Goal: Task Accomplishment & Management: Manage account settings

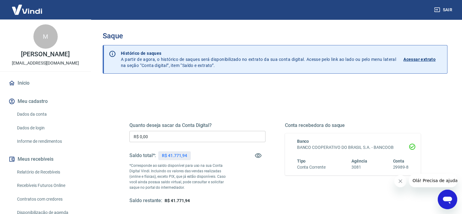
click at [402, 182] on icon "Fechar mensagem da empresa" at bounding box center [400, 180] width 3 height 3
click at [187, 137] on input "R$ 0,00" at bounding box center [197, 136] width 136 height 11
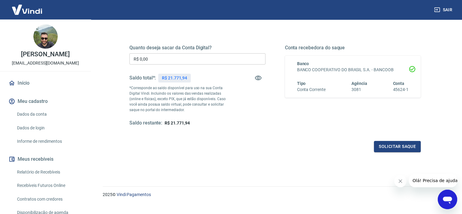
scroll to position [86, 0]
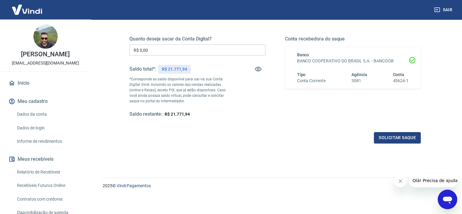
click at [399, 180] on icon "Fechar mensagem da empresa" at bounding box center [400, 180] width 5 height 5
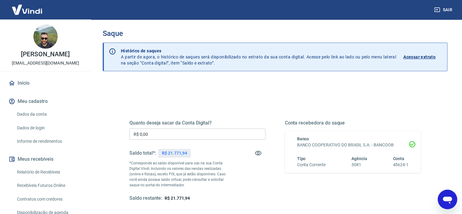
scroll to position [0, 0]
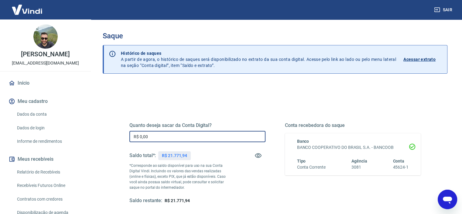
click at [186, 139] on input "R$ 0,00" at bounding box center [197, 136] width 136 height 11
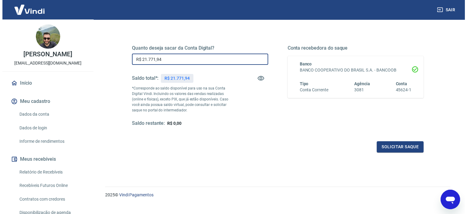
scroll to position [86, 0]
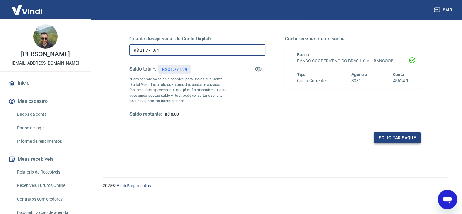
type input "R$ 21.771,94"
click at [403, 139] on button "Solicitar saque" at bounding box center [397, 137] width 47 height 11
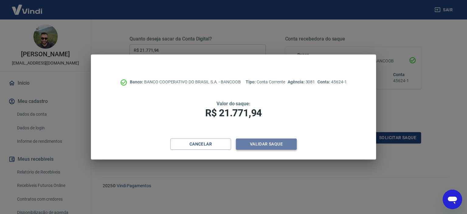
click at [279, 147] on button "Validar saque" at bounding box center [266, 143] width 61 height 11
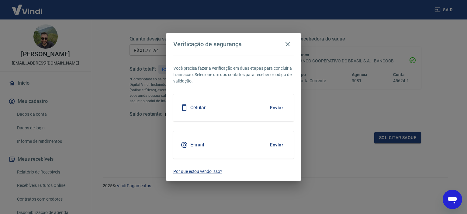
click at [276, 146] on button "Enviar" at bounding box center [276, 144] width 20 height 13
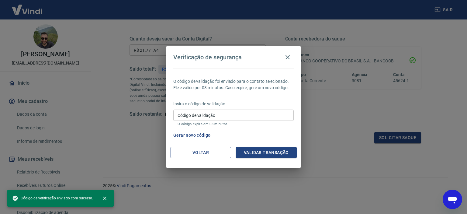
click at [218, 116] on input "Código de validação" at bounding box center [233, 114] width 120 height 11
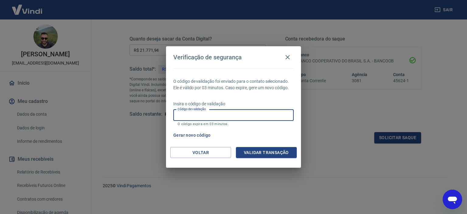
paste input "912175"
type input "912175"
click at [268, 154] on button "Validar transação" at bounding box center [266, 152] width 61 height 11
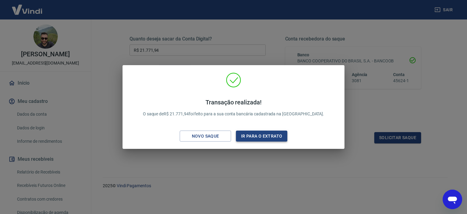
click at [264, 135] on button "Ir para o extrato" at bounding box center [261, 135] width 51 height 11
